Goal: Task Accomplishment & Management: Manage account settings

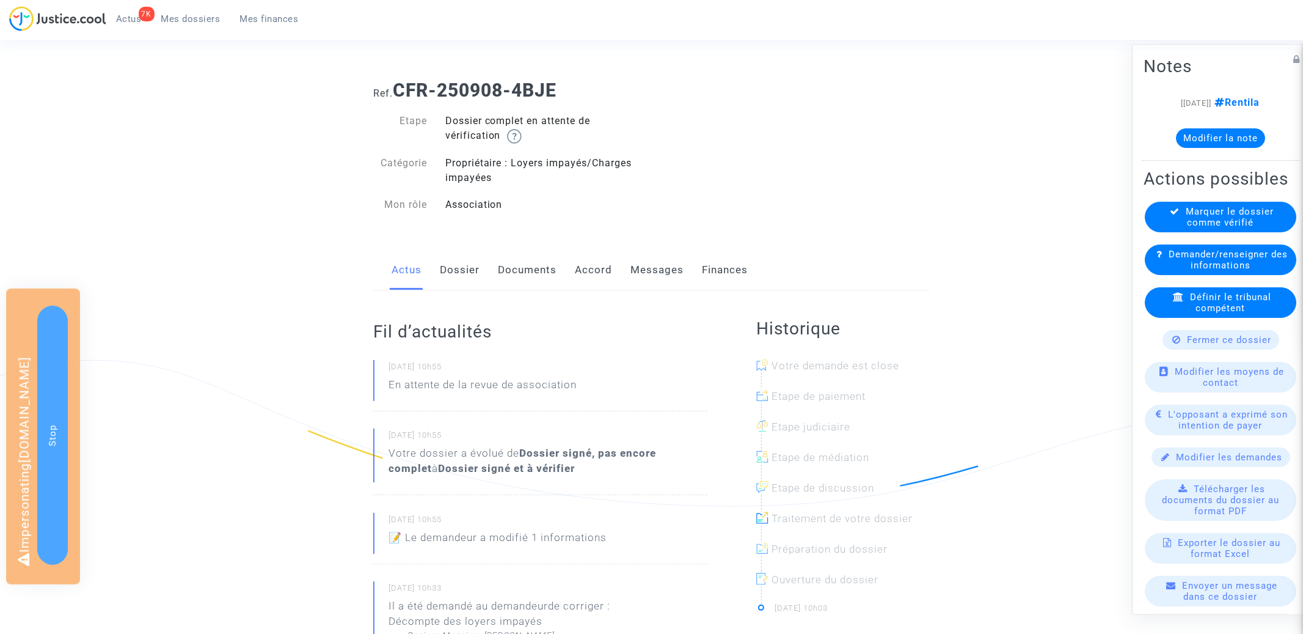
click at [592, 254] on link "Accord" at bounding box center [593, 270] width 37 height 40
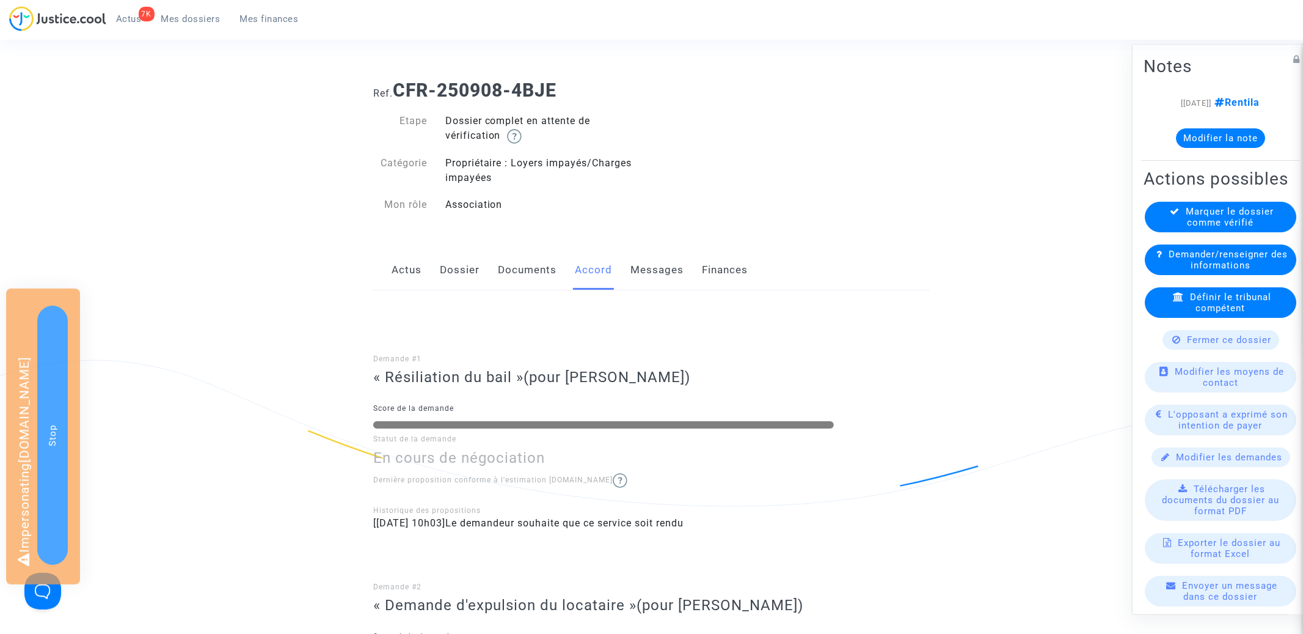
click at [414, 269] on link "Actus" at bounding box center [407, 270] width 30 height 40
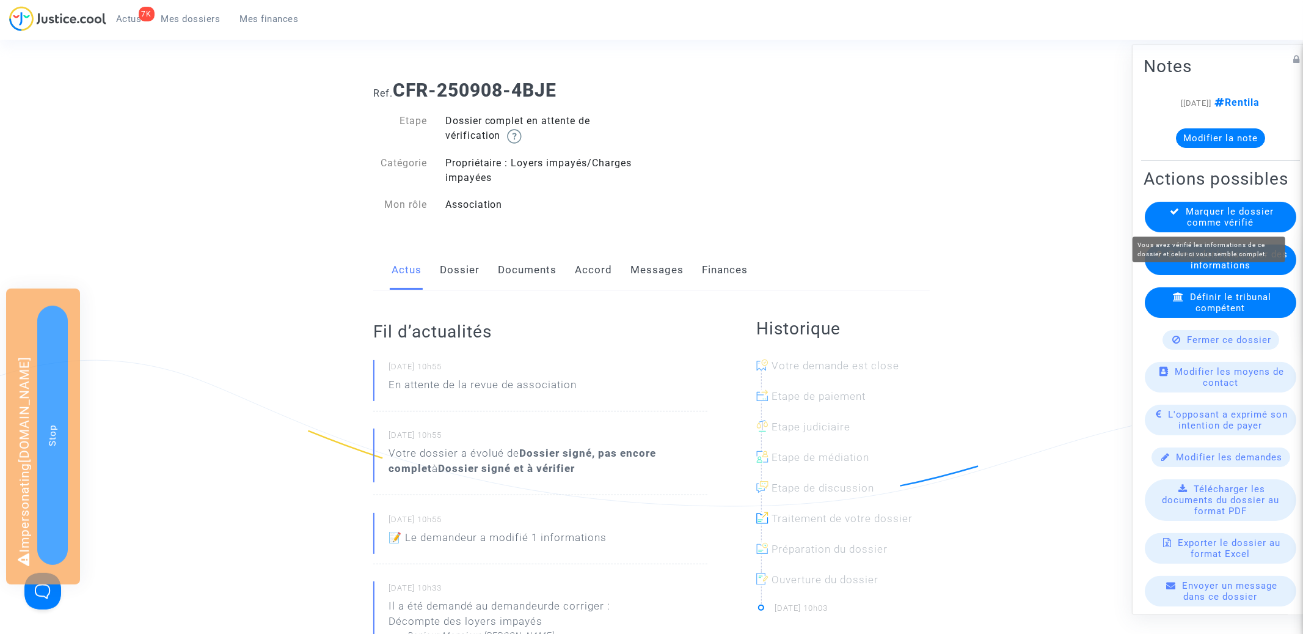
click at [1205, 212] on span "Marquer le dossier comme vérifié" at bounding box center [1231, 217] width 88 height 22
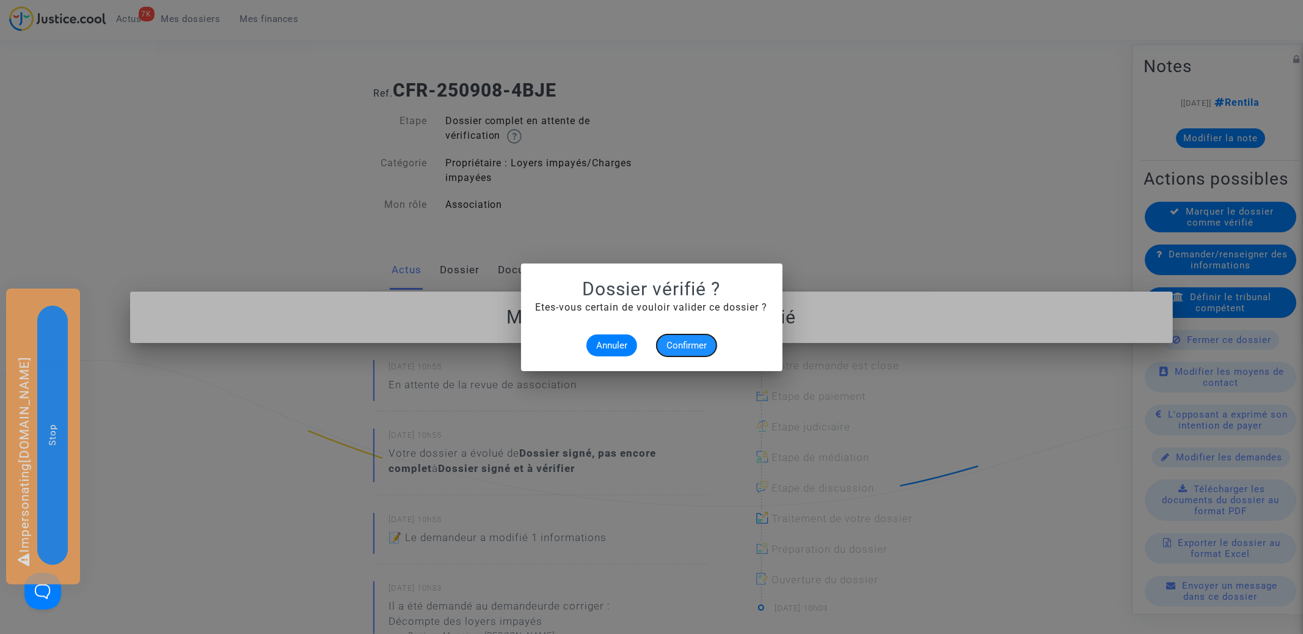
click at [676, 340] on span "Confirmer" at bounding box center [687, 345] width 40 height 11
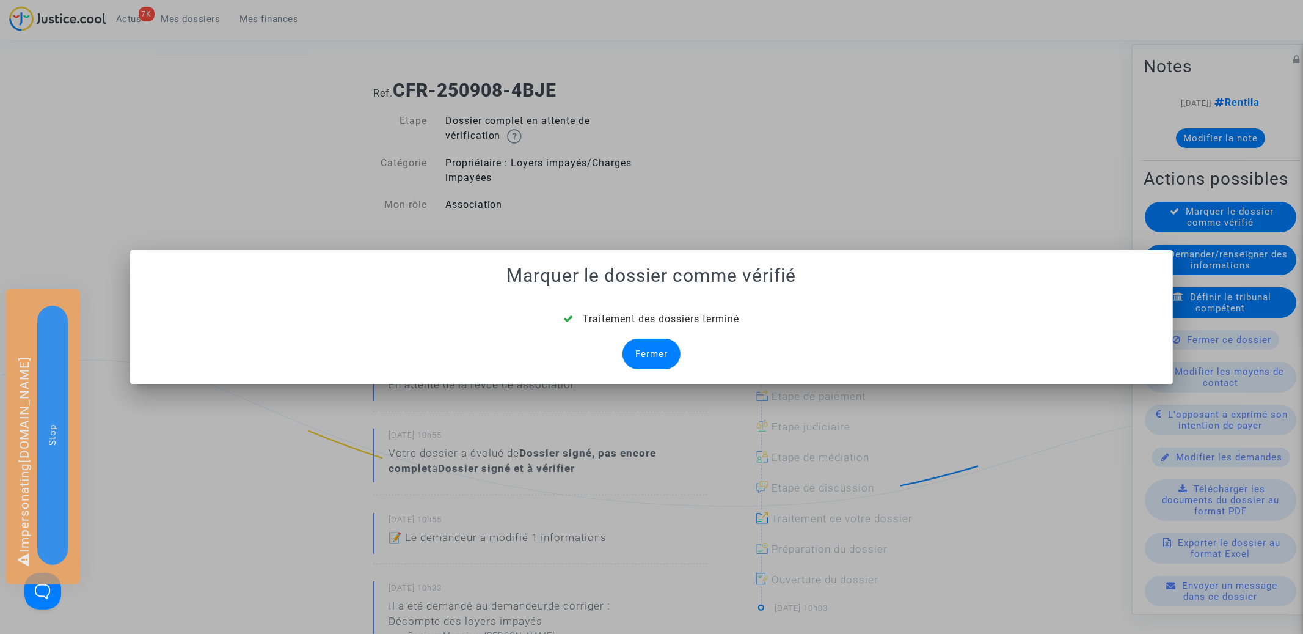
click at [652, 364] on div "Fermer" at bounding box center [652, 354] width 58 height 31
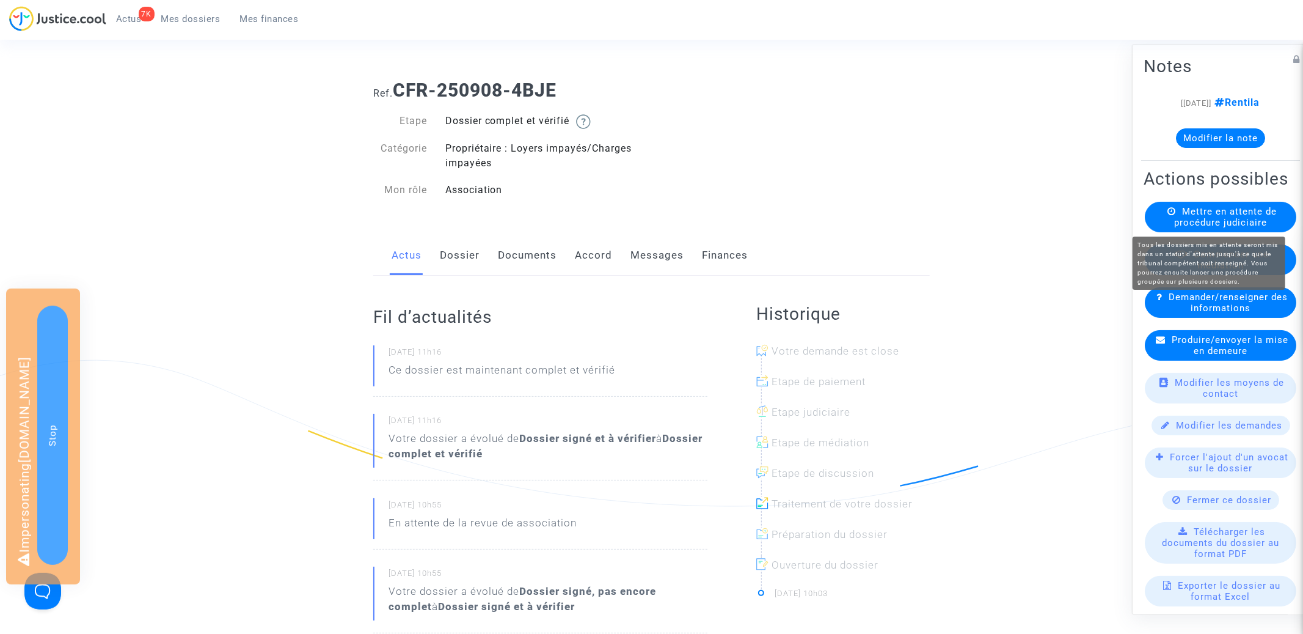
click at [1241, 212] on span "Mettre en attente de procédure judiciaire" at bounding box center [1225, 217] width 103 height 22
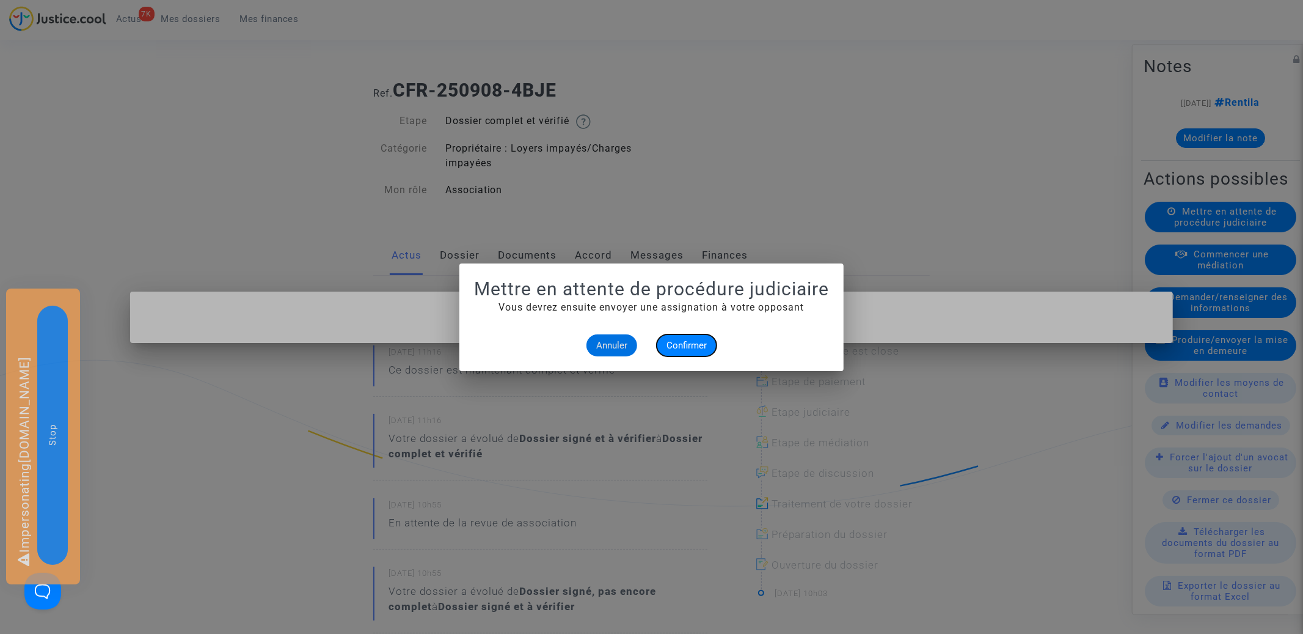
click at [692, 338] on button "Confirmer" at bounding box center [687, 345] width 60 height 22
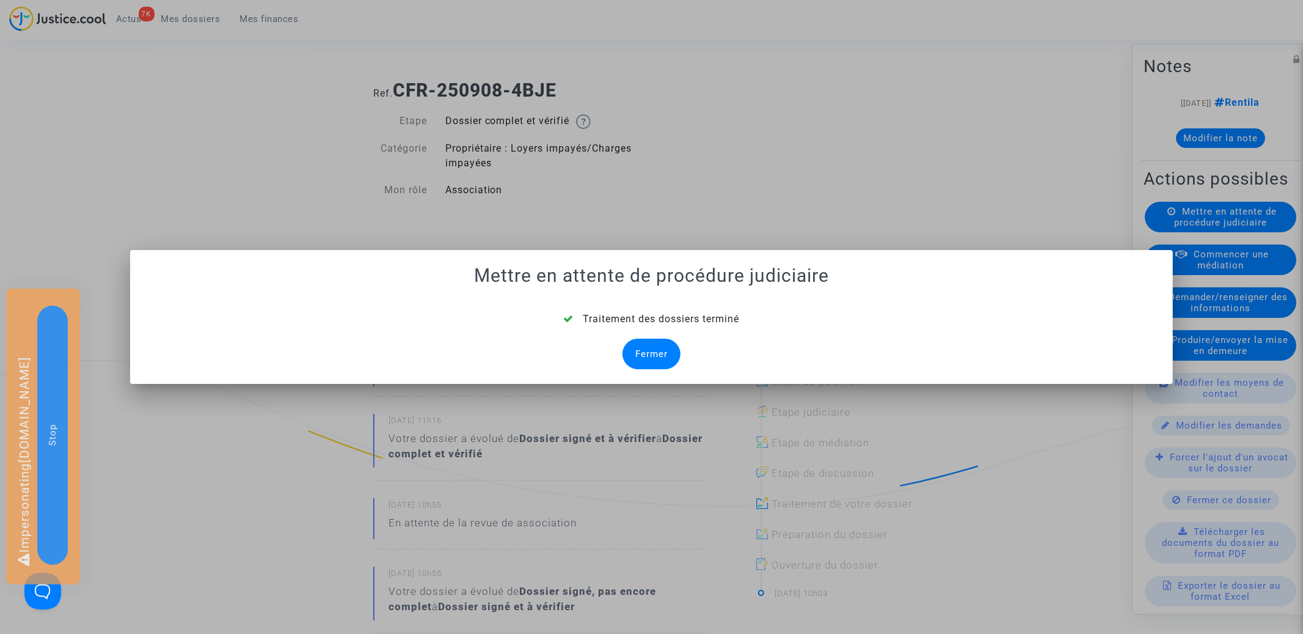
click at [640, 346] on div "Fermer" at bounding box center [652, 354] width 58 height 31
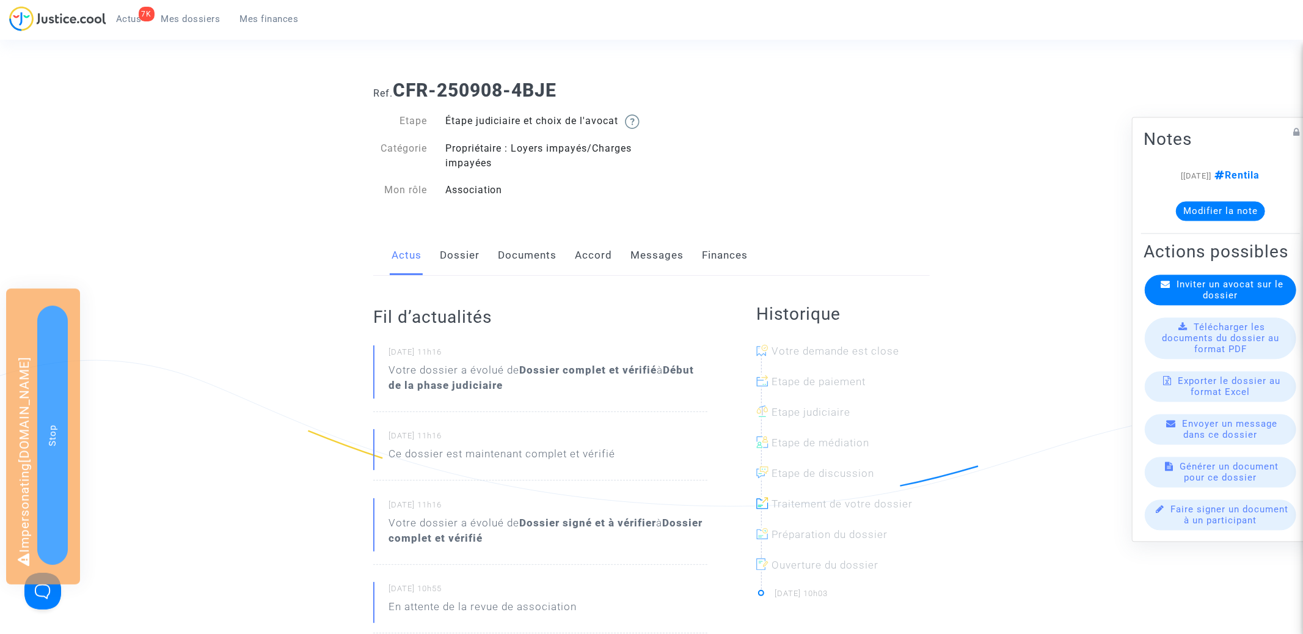
click at [205, 24] on link "Mes dossiers" at bounding box center [191, 19] width 79 height 18
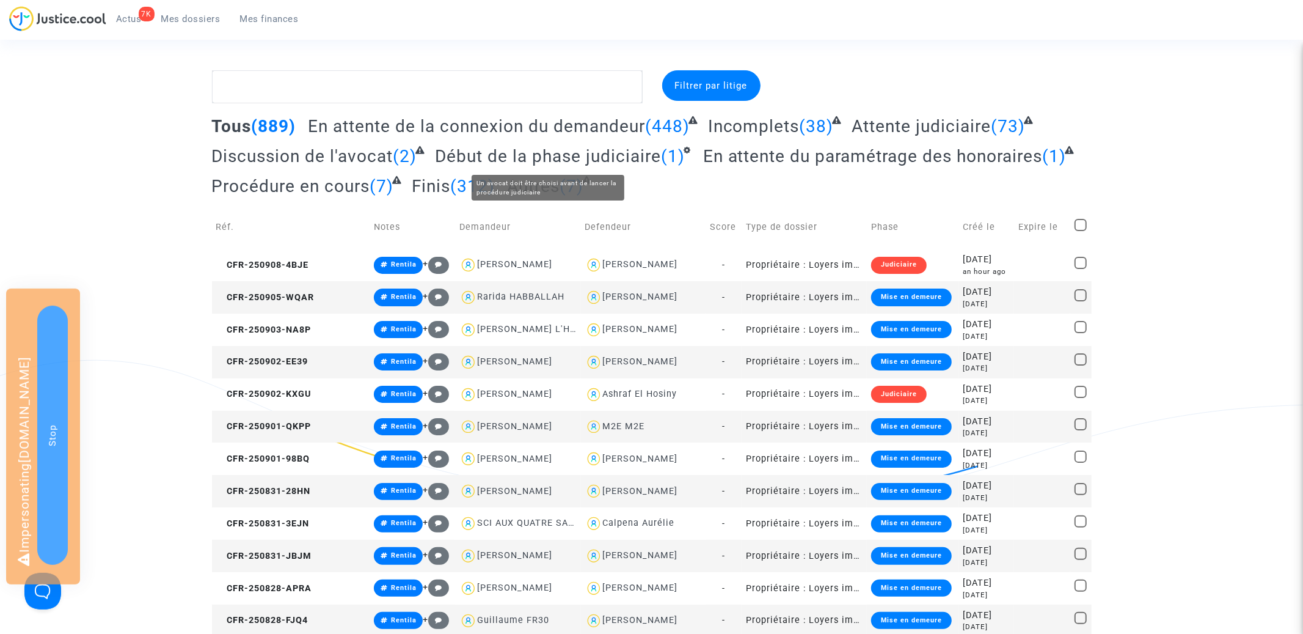
click at [604, 161] on span "Début de la phase judiciaire" at bounding box center [548, 156] width 226 height 20
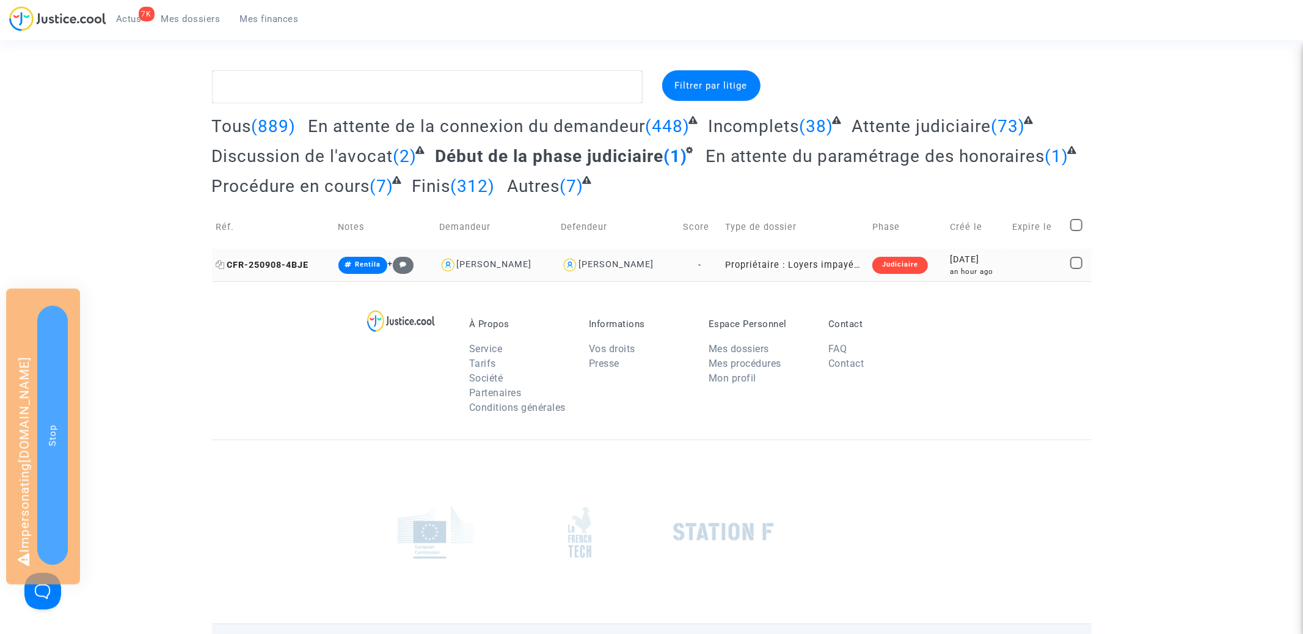
click at [277, 265] on span "CFR-250908-4BJE" at bounding box center [262, 265] width 93 height 10
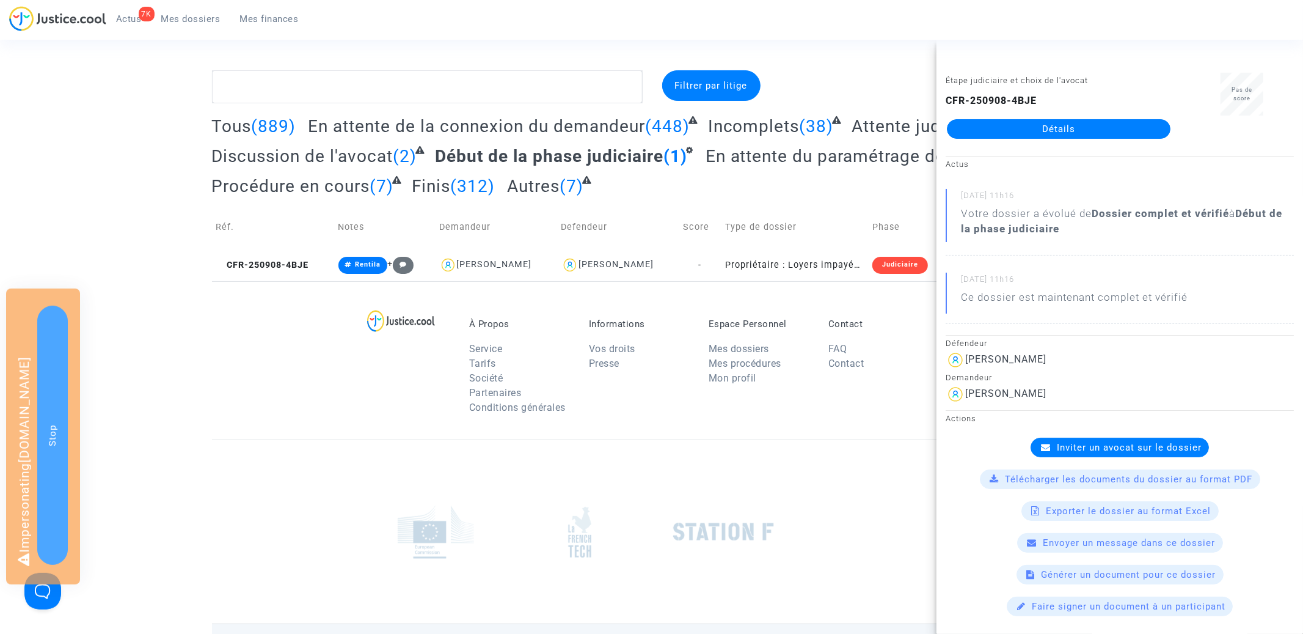
click at [1067, 452] on span "Inviter un avocat sur le dossier" at bounding box center [1129, 447] width 145 height 11
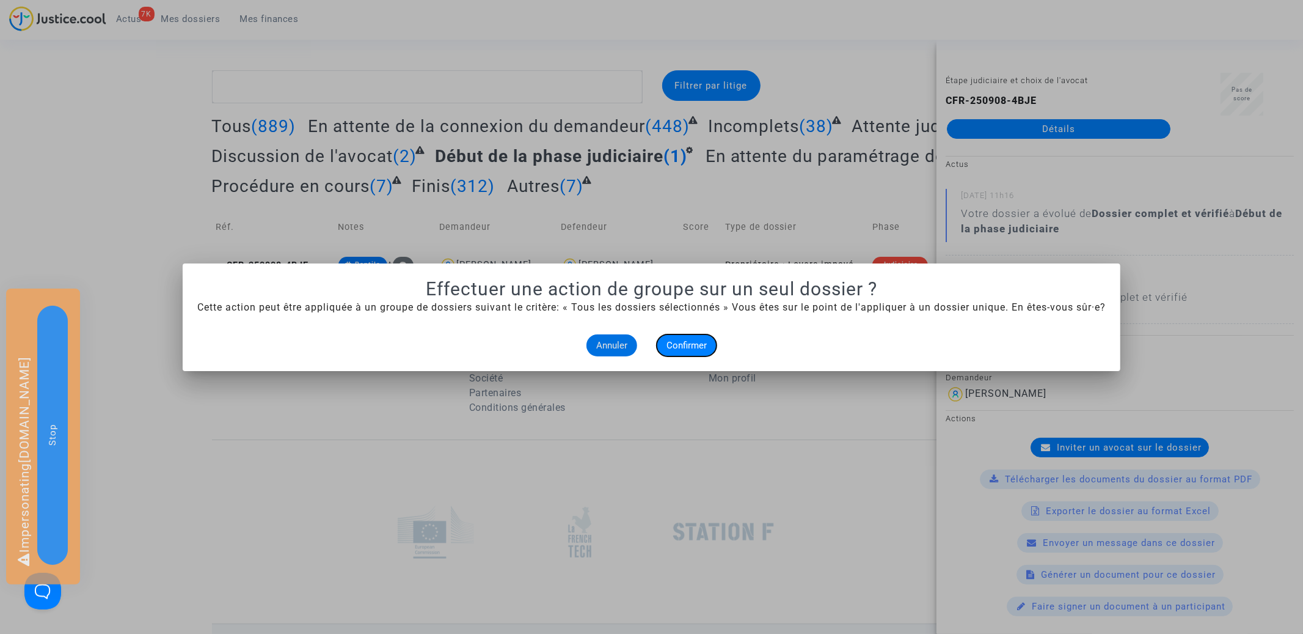
click at [691, 351] on button "Confirmer" at bounding box center [687, 345] width 60 height 22
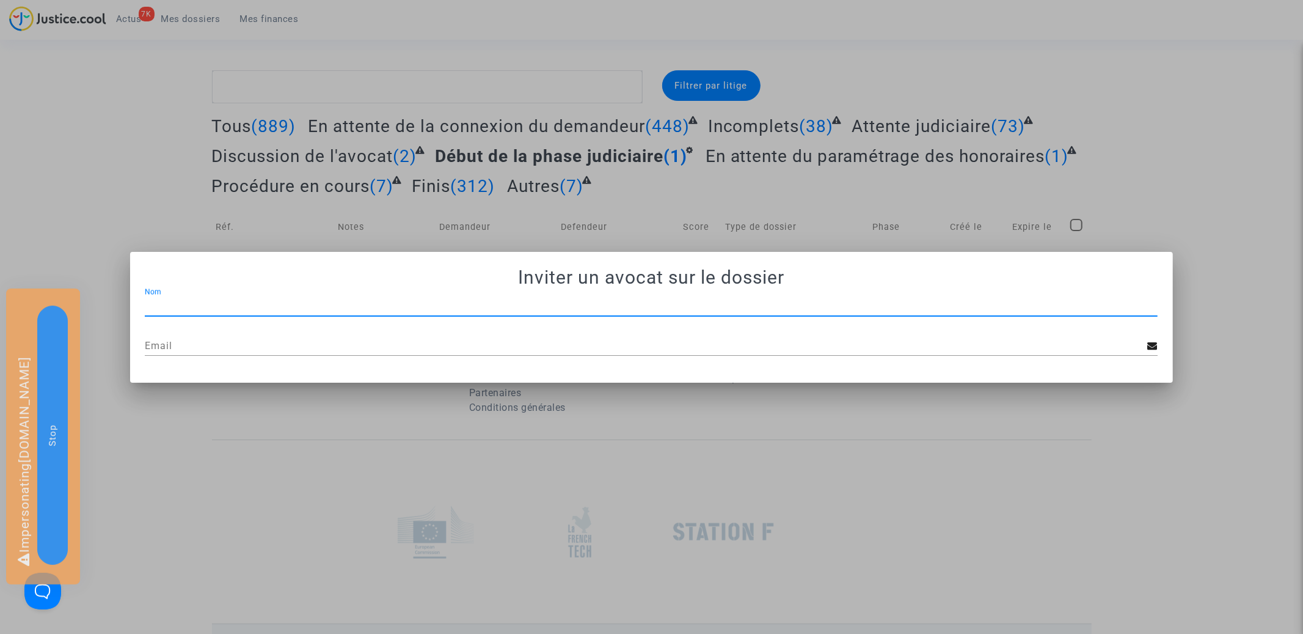
paste input "JP - MDT Avocats"
type input "JP - MDT Avocats"
click at [334, 345] on input "Email" at bounding box center [646, 345] width 1003 height 11
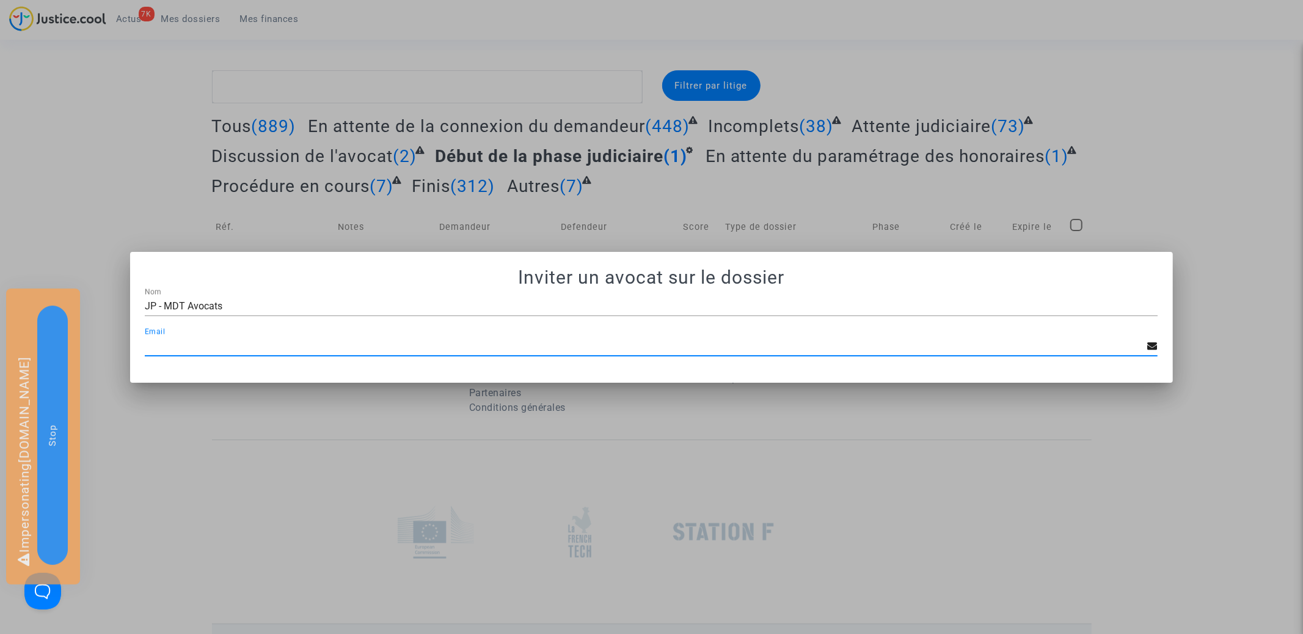
paste input "mdetastes.avocat@gmail.com"
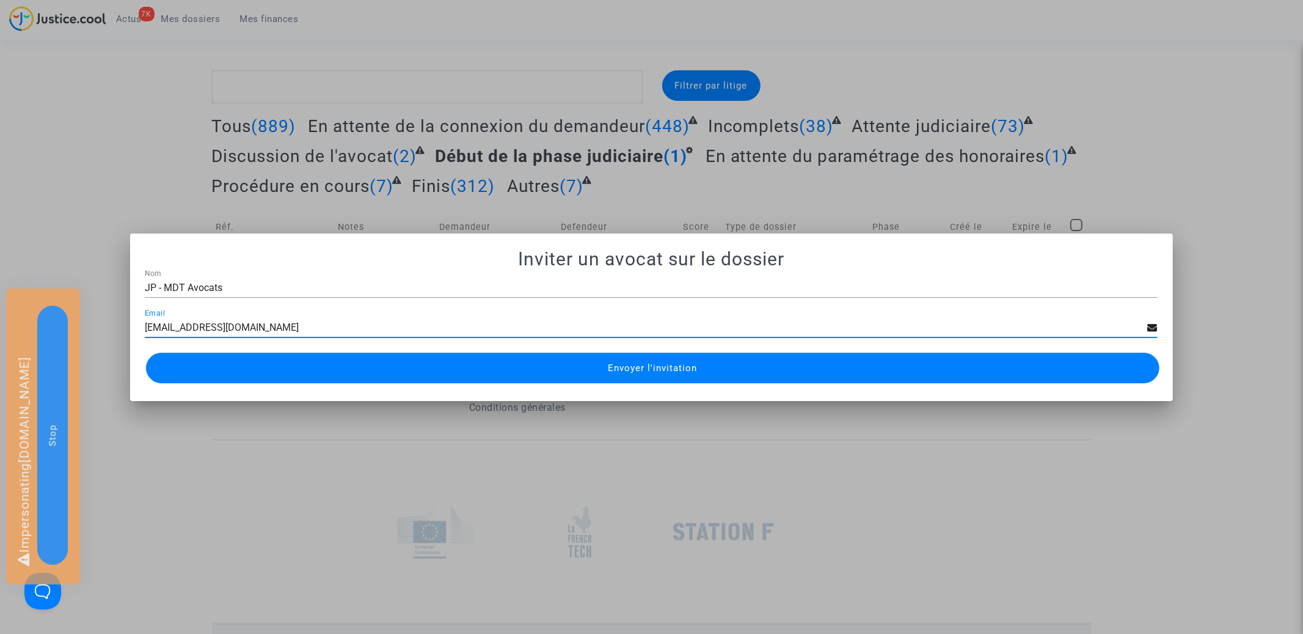
type input "mdetastes.avocat@gmail.com"
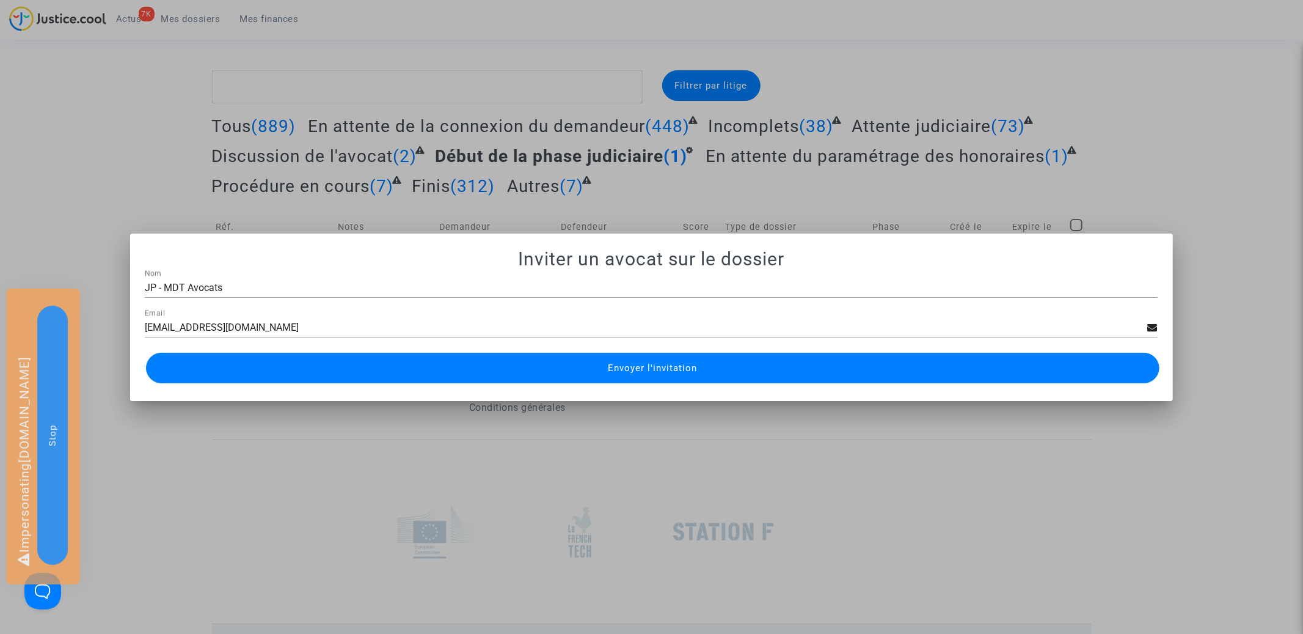
click at [512, 359] on button "Envoyer l'invitation" at bounding box center [652, 368] width 1013 height 31
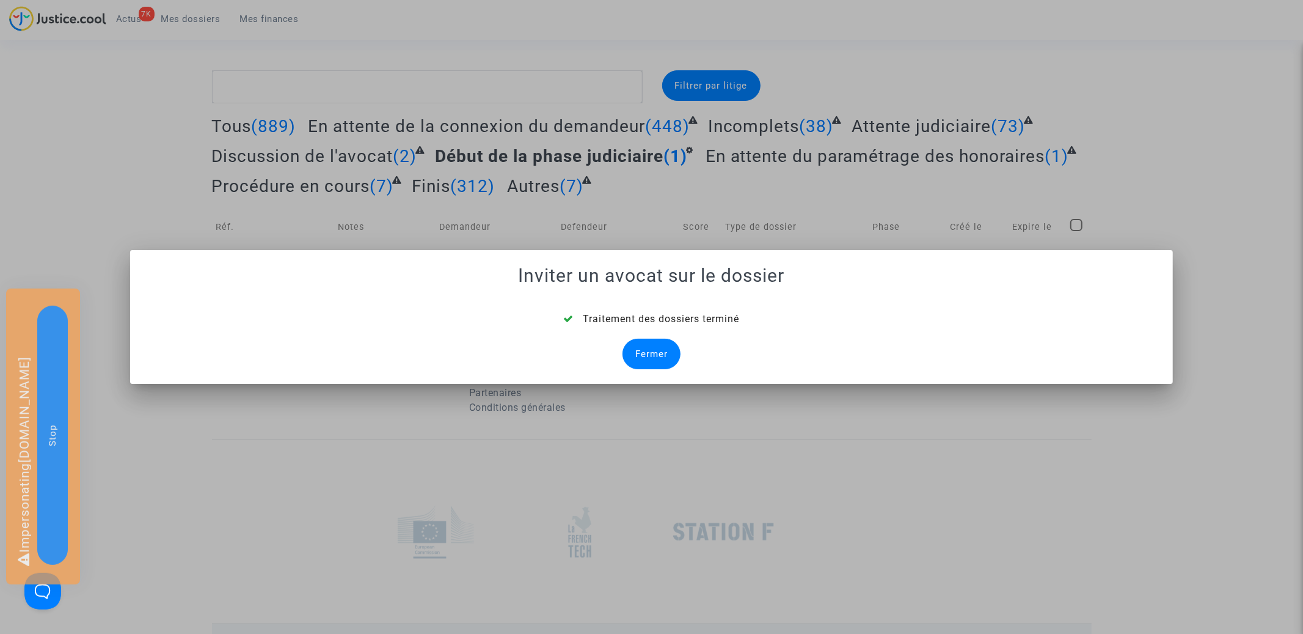
click at [648, 337] on div "Traitement des dossiers terminé Fermer" at bounding box center [651, 340] width 1013 height 57
click at [651, 360] on div "Fermer" at bounding box center [652, 354] width 58 height 31
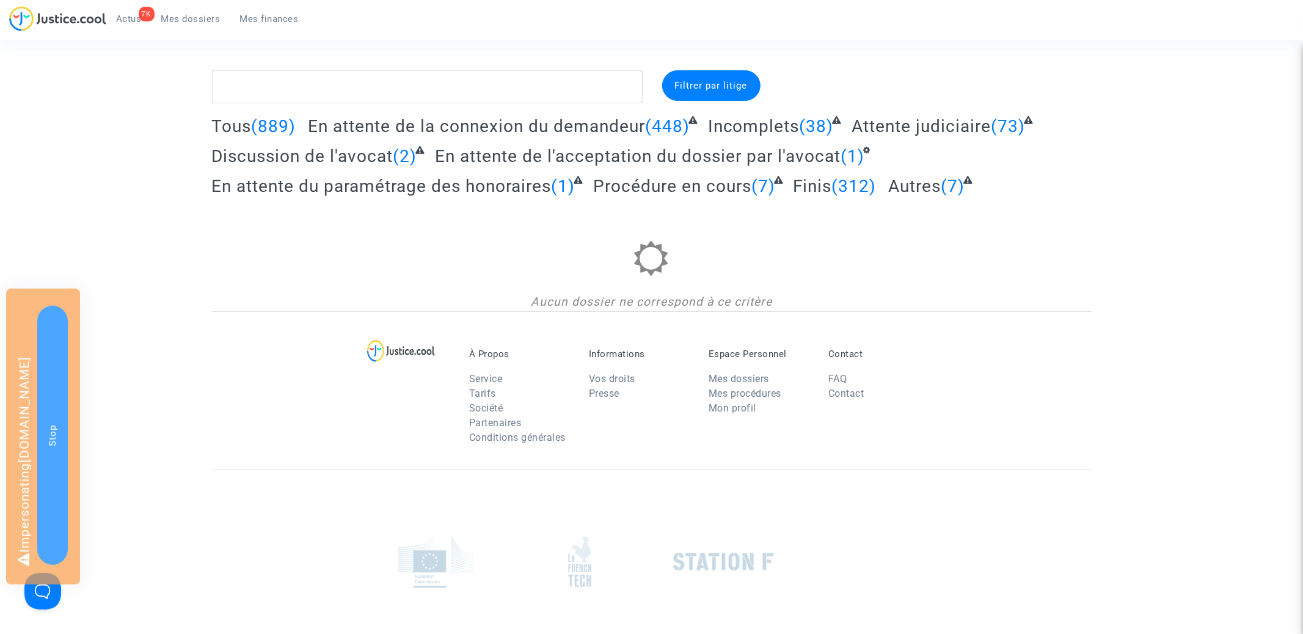
click at [599, 156] on span "En attente de l'acceptation du dossier par l'avocat" at bounding box center [638, 156] width 406 height 20
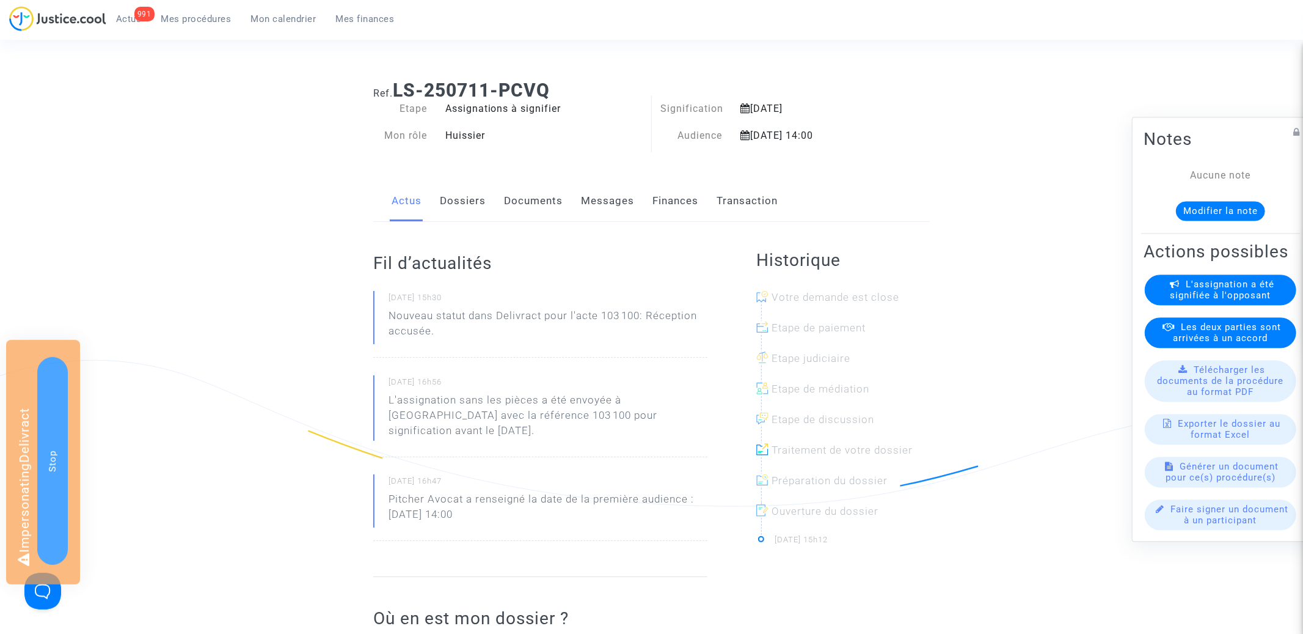
click at [1240, 287] on span "L'assignation a été signifiée à l'opposant" at bounding box center [1223, 290] width 104 height 22
